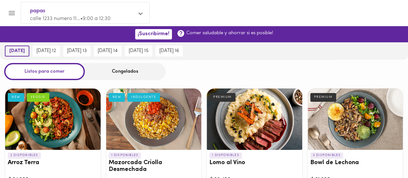
click at [23, 49] on span "[DATE]" at bounding box center [16, 51] width 15 height 6
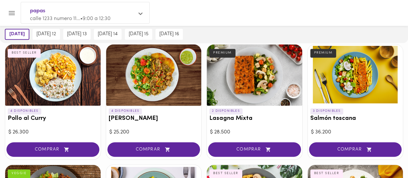
scroll to position [420, 0]
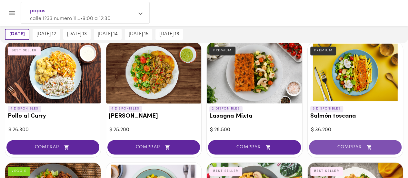
click at [344, 140] on button "COMPRAR" at bounding box center [355, 147] width 93 height 14
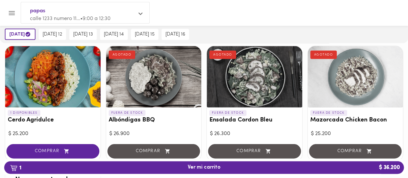
scroll to position [685, 0]
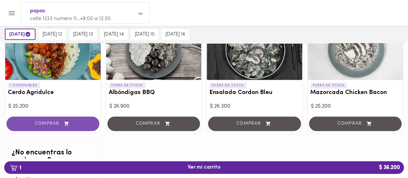
click at [53, 121] on span "COMPRAR" at bounding box center [52, 123] width 77 height 5
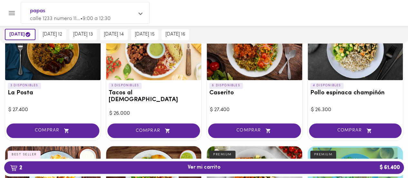
scroll to position [324, 0]
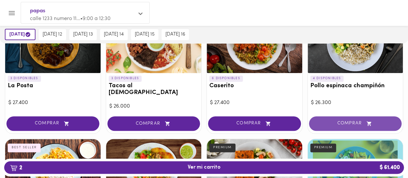
click at [336, 121] on span "COMPRAR" at bounding box center [355, 123] width 77 height 5
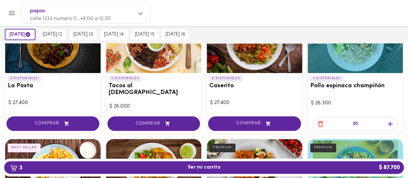
click at [389, 120] on icon "button" at bounding box center [390, 124] width 8 height 8
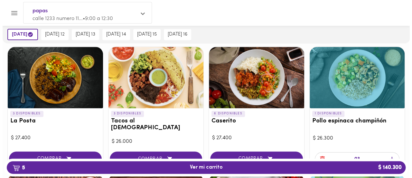
scroll to position [287, 0]
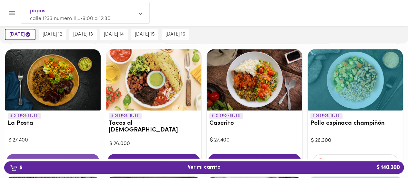
click at [44, 158] on span "COMPRAR" at bounding box center [52, 160] width 77 height 5
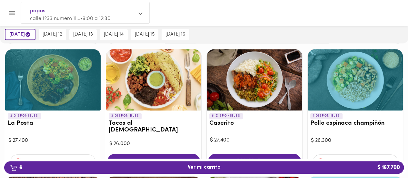
click at [85, 157] on icon "button" at bounding box center [87, 161] width 8 height 8
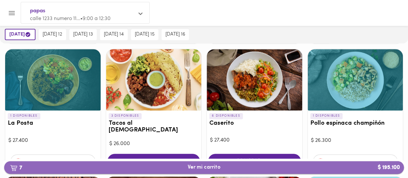
click at [205, 167] on span "7 Ver mi carrito $ 195.100" at bounding box center [204, 167] width 33 height 6
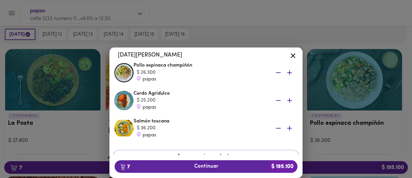
scroll to position [167, 0]
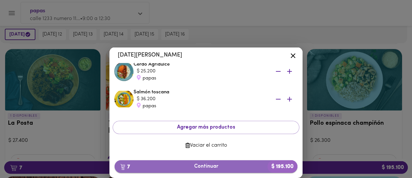
click at [229, 167] on span "7 Continuar $ 195.100" at bounding box center [206, 166] width 173 height 6
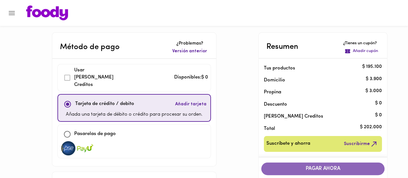
click at [315, 169] on span "PAGAR AHORA" at bounding box center [322, 168] width 110 height 6
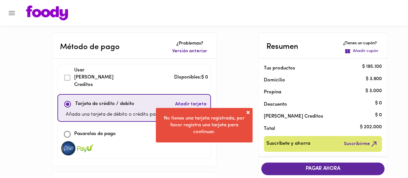
click at [249, 111] on span at bounding box center [248, 112] width 6 height 6
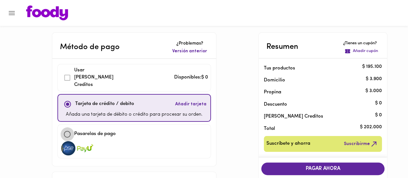
click at [60, 128] on input "checkbox" at bounding box center [67, 134] width 14 height 14
checkbox input "true"
checkbox input "false"
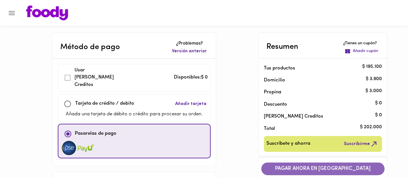
click at [347, 165] on span "PAGAR AHORA EN [GEOGRAPHIC_DATA]" at bounding box center [322, 168] width 110 height 6
